Goal: Task Accomplishment & Management: Use online tool/utility

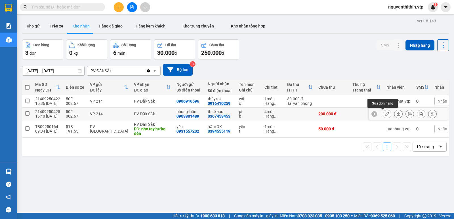
click at [385, 114] on icon at bounding box center [387, 114] width 4 height 4
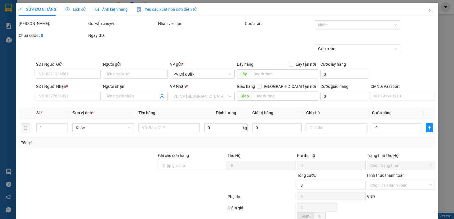
type input "10.000"
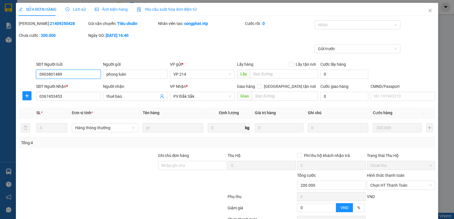
type input "0903801489"
type input "phong luân"
type input "0367453453"
type input "thuê bao"
type input "200.000"
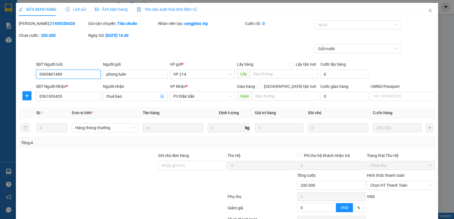
type input "200.000"
click at [127, 95] on input "thuê bao" at bounding box center [132, 96] width 52 height 6
type input "t"
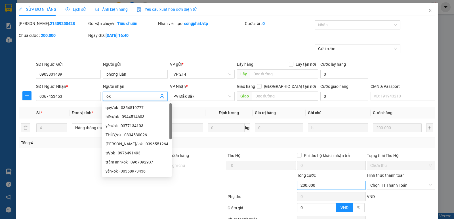
scroll to position [28, 0]
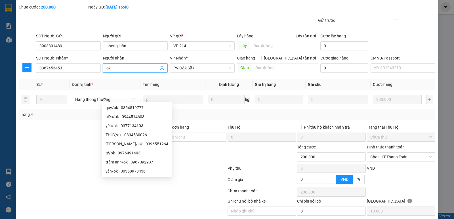
type input "ok"
click at [375, 145] on label "Hình thức thanh toán" at bounding box center [386, 147] width 38 height 5
click at [375, 153] on input "Hình thức thanh toán" at bounding box center [399, 157] width 58 height 9
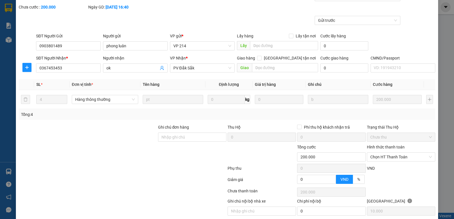
click at [374, 165] on div "Total Paid Fee 0 Total UnPaid Fee 200.000 Cash Collection Total Fee Mã ĐH: 2140…" at bounding box center [227, 110] width 417 height 237
click at [378, 146] on label "Hình thức thanh toán" at bounding box center [386, 147] width 38 height 5
click at [378, 153] on input "Hình thức thanh toán" at bounding box center [399, 157] width 58 height 9
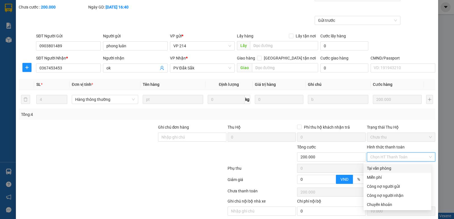
click at [386, 168] on div "Tại văn phòng" at bounding box center [397, 168] width 61 height 6
type input "0"
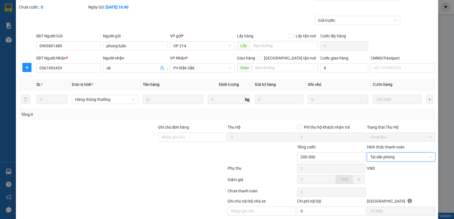
scroll to position [49, 0]
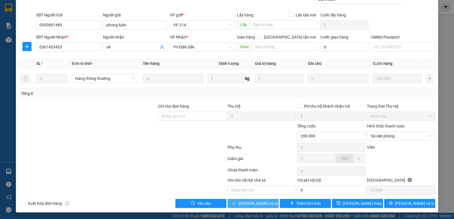
click at [242, 204] on span "[PERSON_NAME] và Giao hàng" at bounding box center [265, 204] width 54 height 6
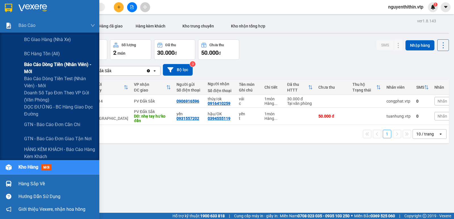
click at [53, 63] on span "Báo cáo dòng tiền (nhân viên) - mới" at bounding box center [59, 68] width 71 height 14
